Goal: Navigation & Orientation: Find specific page/section

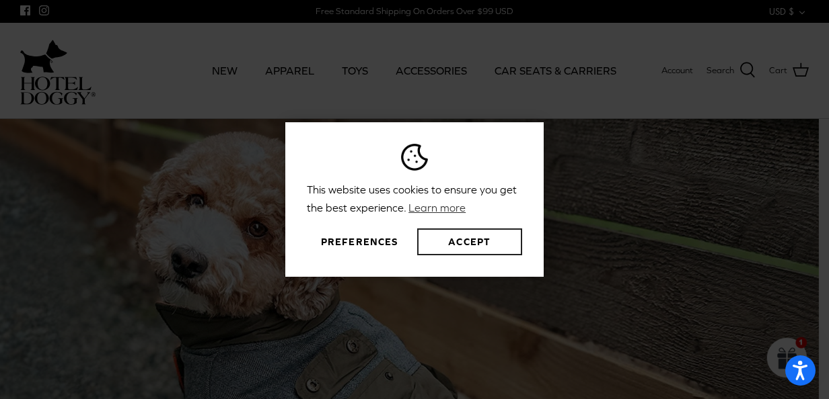
click at [436, 241] on button "Accept" at bounding box center [469, 242] width 105 height 27
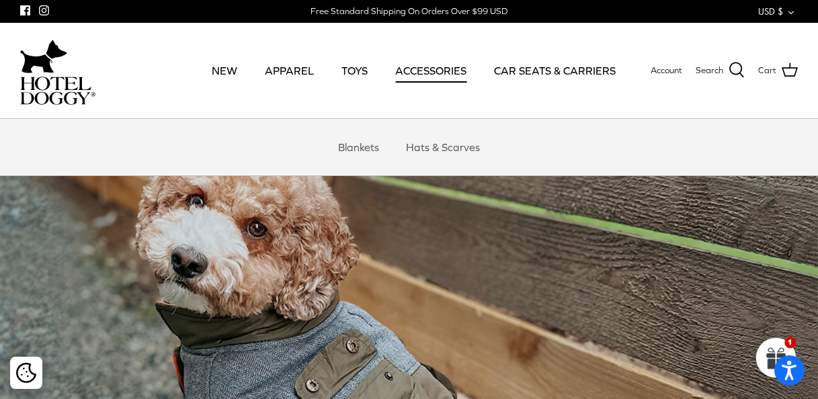
click at [433, 75] on link "ACCESSORIES" at bounding box center [430, 71] width 95 height 46
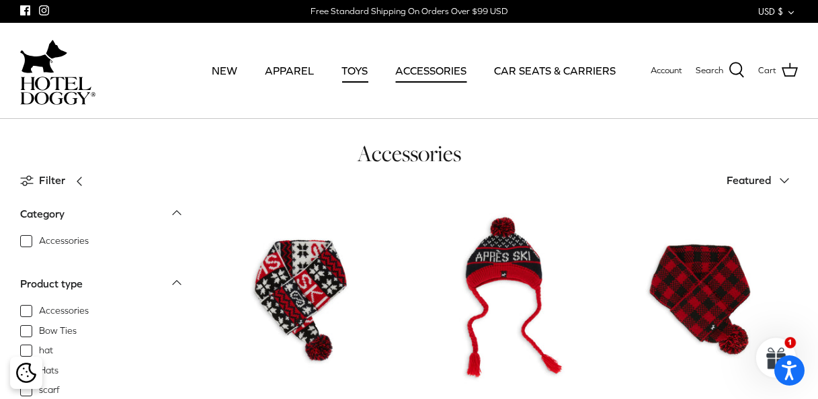
click at [340, 73] on link "TOYS" at bounding box center [355, 71] width 50 height 46
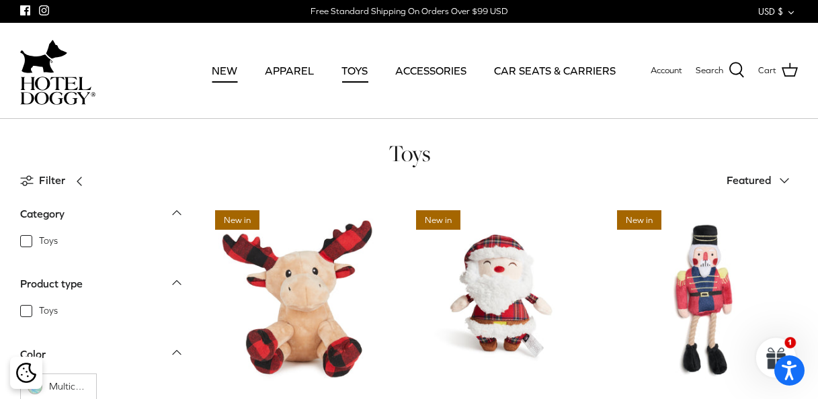
click at [219, 74] on link "NEW" at bounding box center [225, 71] width 50 height 46
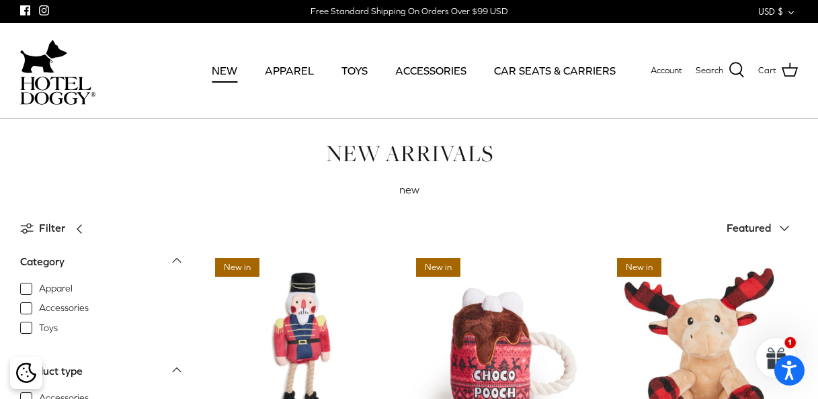
click at [221, 71] on link "NEW" at bounding box center [225, 71] width 50 height 46
click at [503, 75] on link "CAR SEATS & CARRIERS" at bounding box center [555, 71] width 146 height 46
